Goal: Task Accomplishment & Management: Use online tool/utility

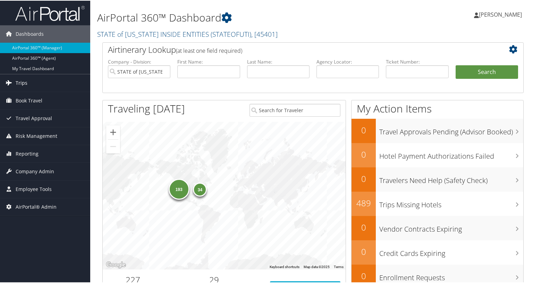
click at [32, 79] on link "Trips" at bounding box center [45, 82] width 90 height 17
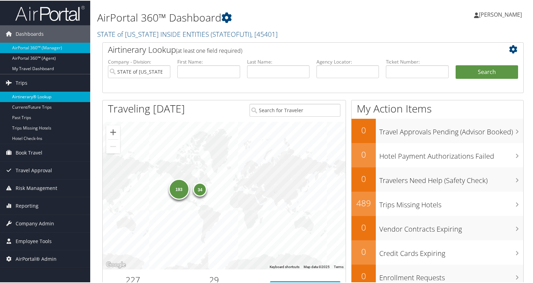
click at [34, 99] on link "Airtinerary® Lookup" at bounding box center [45, 96] width 90 height 10
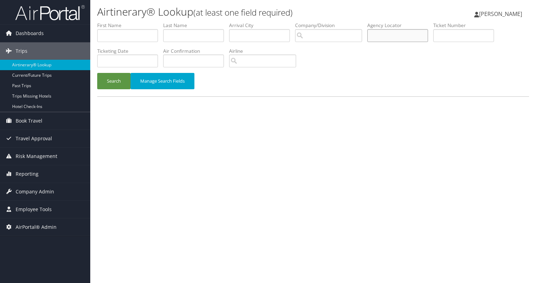
click at [396, 33] on input "text" at bounding box center [397, 35] width 61 height 13
paste input "DLLR86"
type input "DLLR86"
click at [97, 73] on button "Search" at bounding box center [113, 81] width 33 height 16
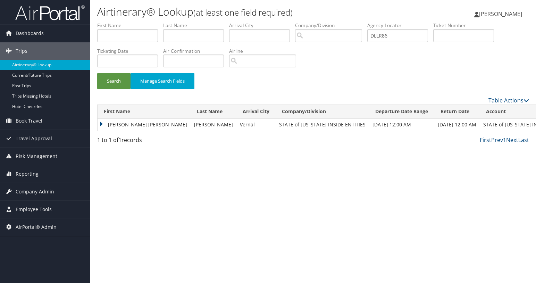
click at [100, 122] on td "MARY ALYSE" at bounding box center [144, 124] width 93 height 12
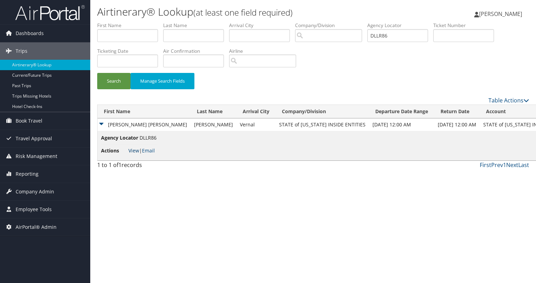
click at [131, 151] on link "View" at bounding box center [133, 150] width 11 height 7
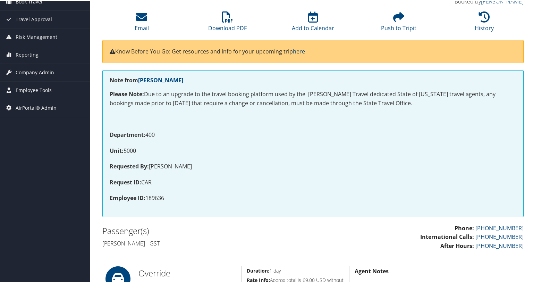
scroll to position [60, 0]
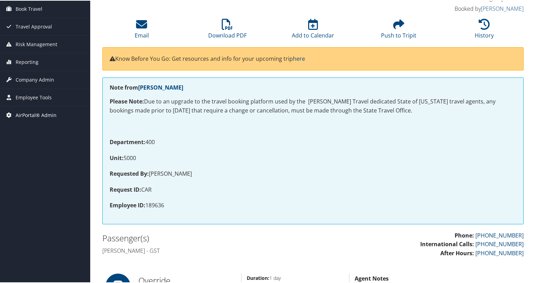
click at [33, 112] on span "AirPortal® Admin" at bounding box center [36, 114] width 41 height 17
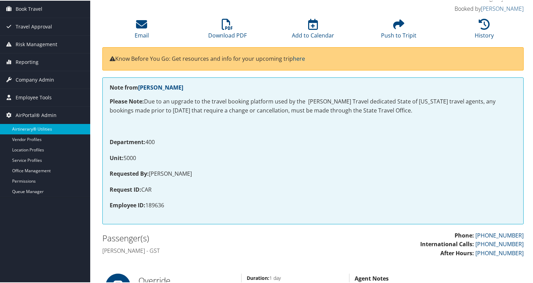
click at [39, 128] on link "Airtinerary® Utilities" at bounding box center [45, 128] width 90 height 10
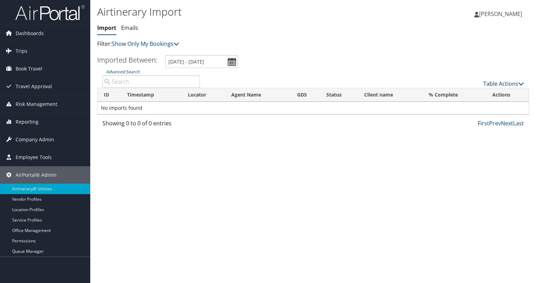
click at [517, 83] on link "Table Actions" at bounding box center [503, 84] width 41 height 8
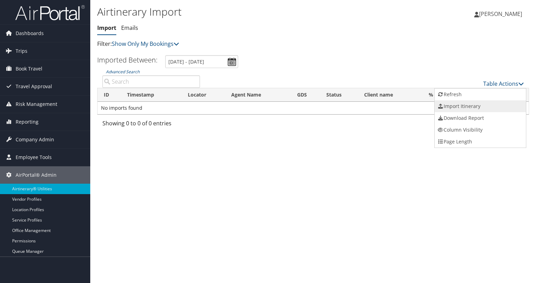
click at [490, 102] on link "Import Itinerary" at bounding box center [480, 106] width 91 height 12
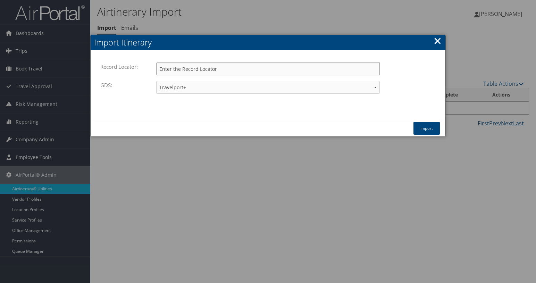
click at [271, 67] on input "Record Locator:" at bounding box center [268, 68] width 224 height 13
paste input "DLLR86"
type input "DLLR86"
click at [425, 132] on button "Import" at bounding box center [426, 128] width 26 height 13
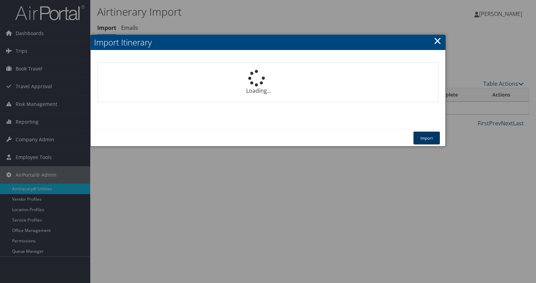
select select "1P"
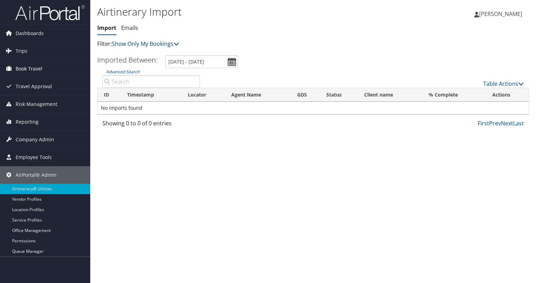
click at [25, 69] on span "Book Travel" at bounding box center [29, 68] width 27 height 17
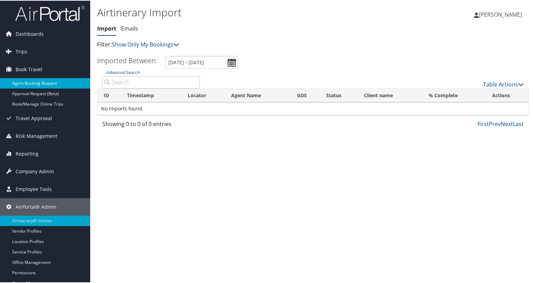
click at [31, 86] on link "Agent Booking Request" at bounding box center [45, 82] width 90 height 10
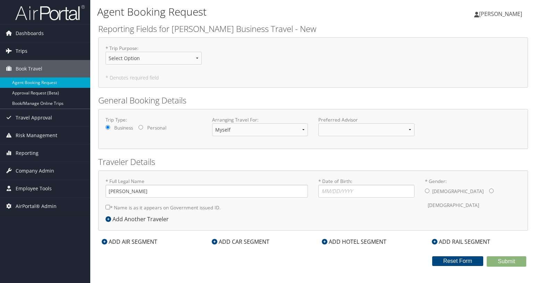
click at [21, 51] on span "Trips" at bounding box center [22, 50] width 12 height 17
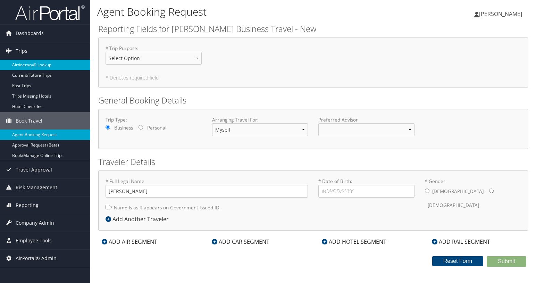
click at [28, 66] on link "Airtinerary® Lookup" at bounding box center [45, 65] width 90 height 10
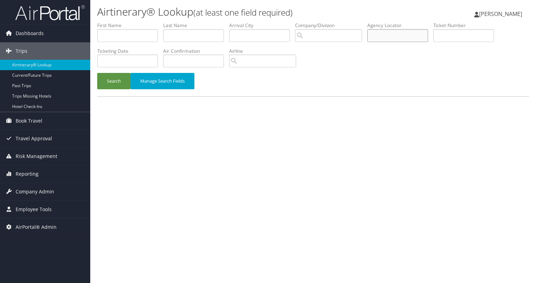
click at [400, 38] on input "text" at bounding box center [397, 35] width 61 height 13
paste input "DLLR86"
type input "DLLR86"
click at [118, 77] on button "Search" at bounding box center [113, 81] width 33 height 16
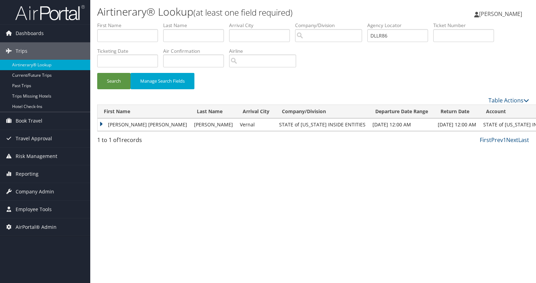
click at [102, 123] on td "MARY ALYSE" at bounding box center [144, 124] width 93 height 12
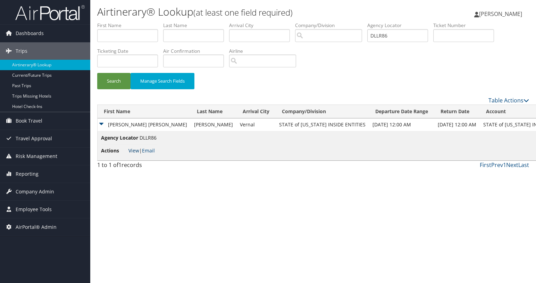
click at [133, 149] on link "View" at bounding box center [133, 150] width 11 height 7
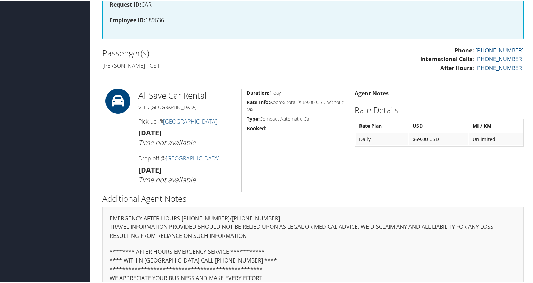
scroll to position [303, 0]
